Goal: Check status

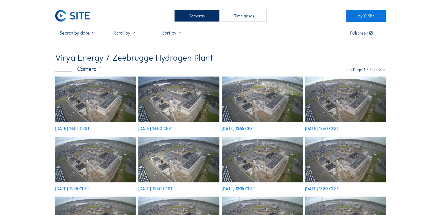
click at [88, 93] on img at bounding box center [95, 98] width 81 height 45
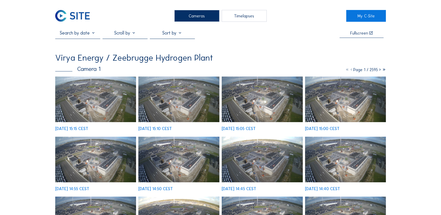
click at [119, 106] on img at bounding box center [95, 98] width 81 height 45
